Goal: Communication & Community: Share content

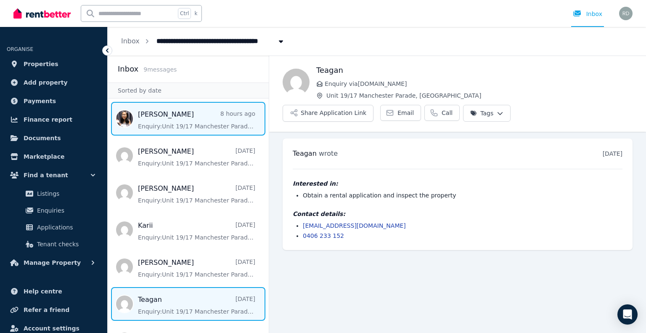
click at [148, 113] on span "Message list" at bounding box center [188, 119] width 161 height 34
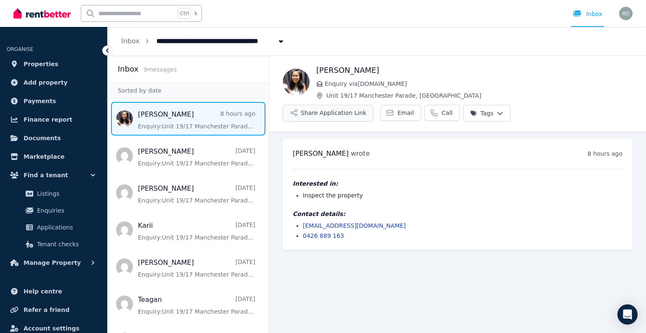
click at [332, 112] on button "Share Application Link" at bounding box center [328, 113] width 91 height 17
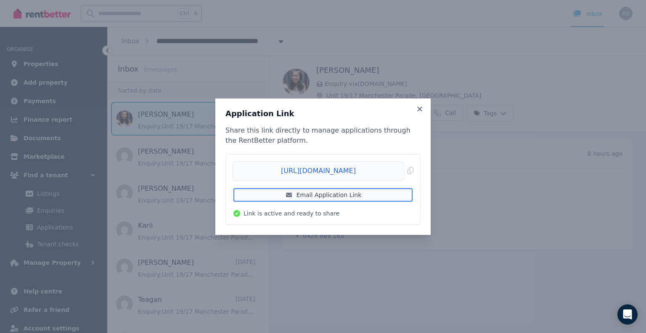
click at [327, 192] on link "Email Application Link" at bounding box center [323, 194] width 181 height 15
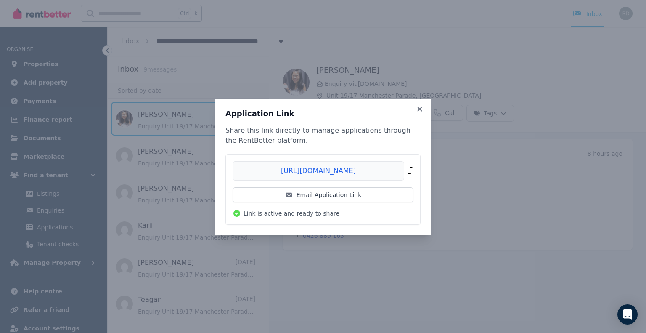
click at [303, 171] on span "Copied!" at bounding box center [323, 170] width 181 height 19
drag, startPoint x: 248, startPoint y: 171, endPoint x: 295, endPoint y: 170, distance: 46.7
click at [295, 170] on span "Copied!" at bounding box center [323, 170] width 181 height 19
